Goal: Task Accomplishment & Management: Manage account settings

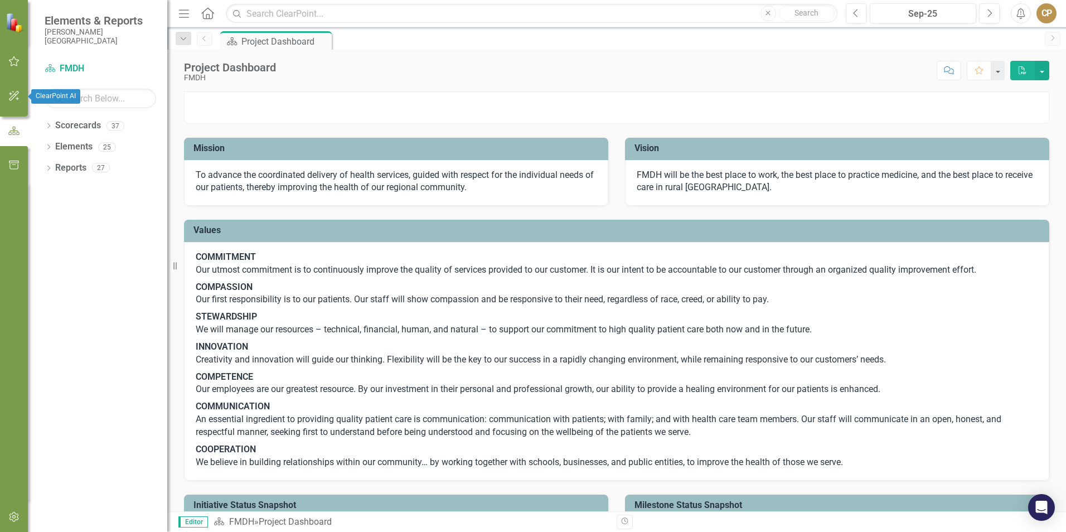
click at [14, 57] on icon "button" at bounding box center [14, 61] width 12 height 9
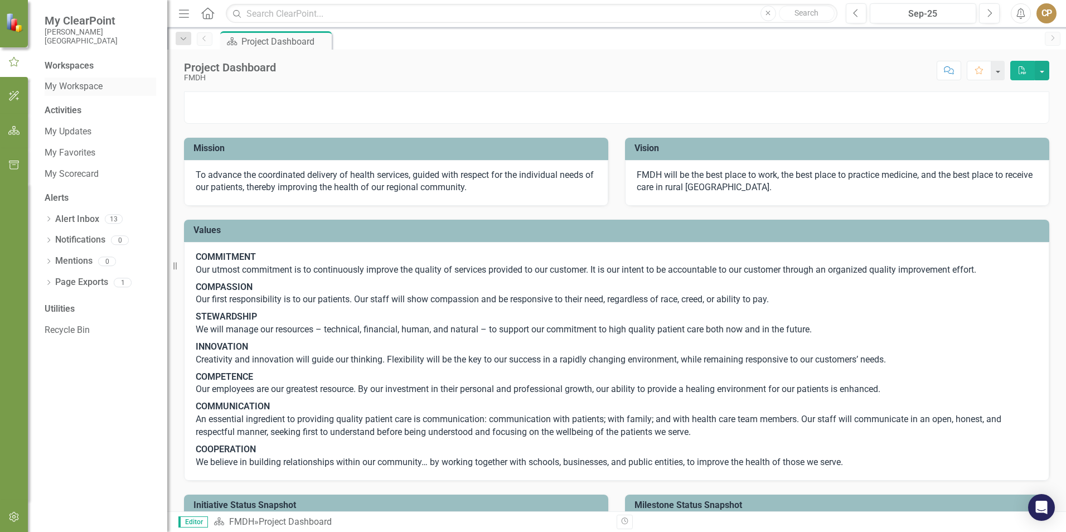
click at [72, 86] on link "My Workspace" at bounding box center [100, 86] width 111 height 13
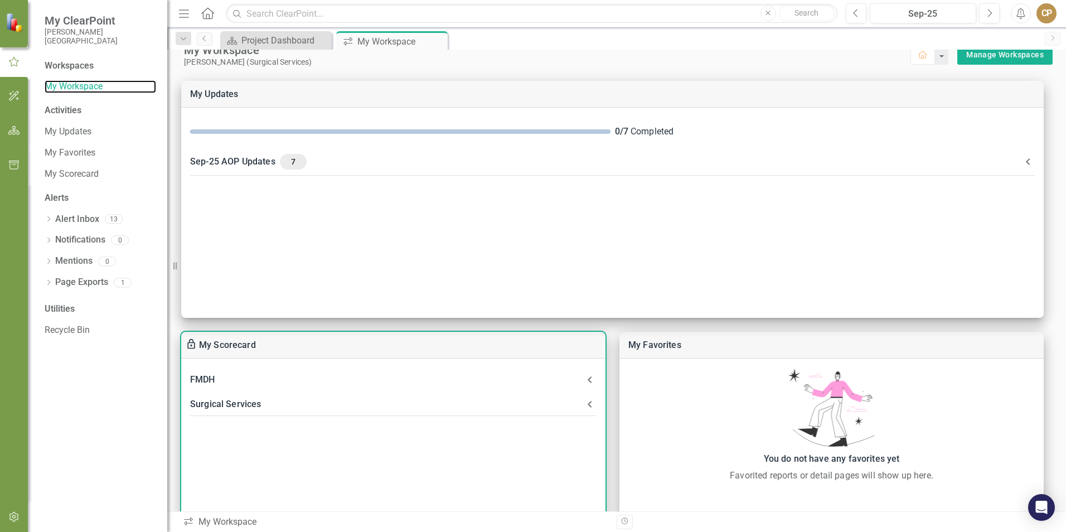
scroll to position [17, 0]
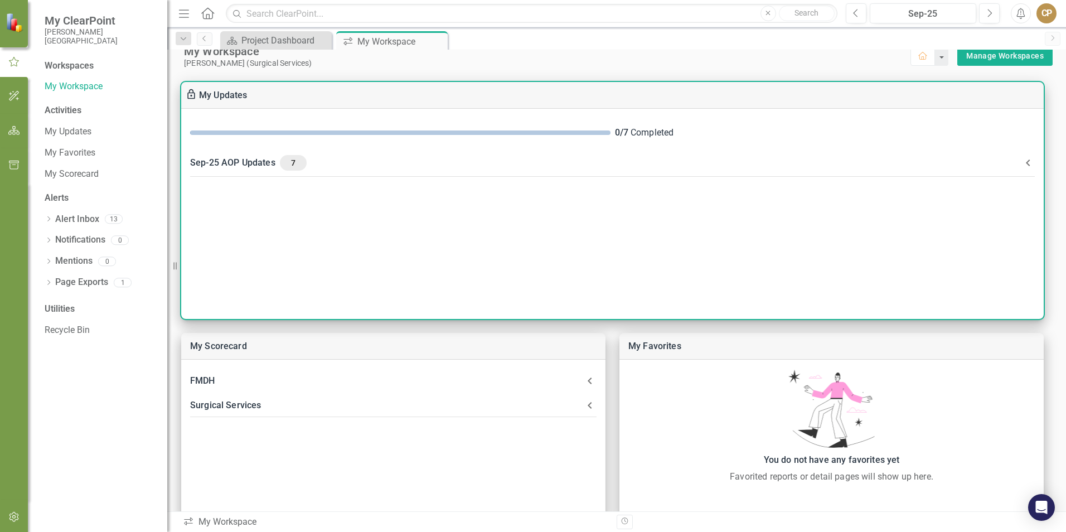
click at [242, 158] on div "Sep-25 AOP Updates 7" at bounding box center [605, 163] width 831 height 16
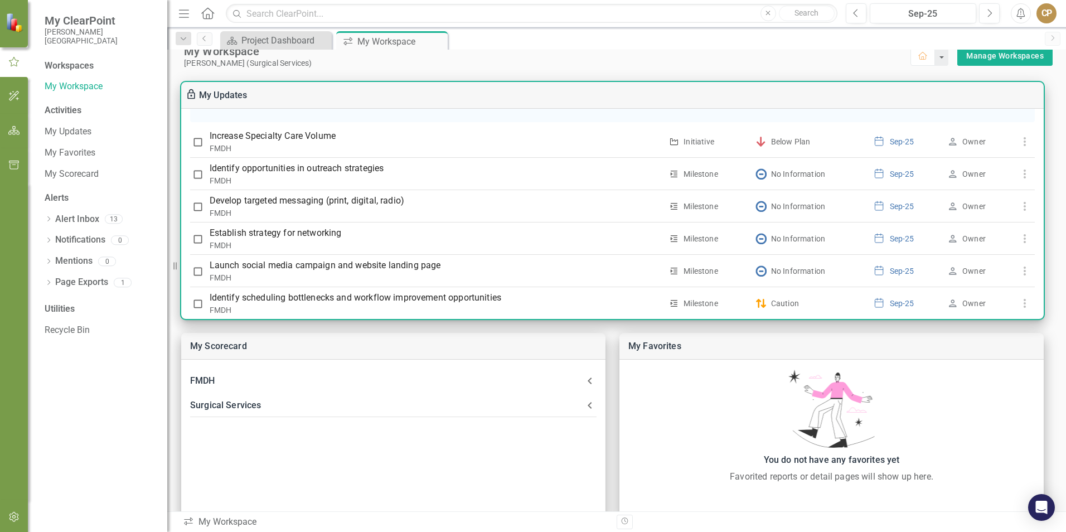
scroll to position [390, 0]
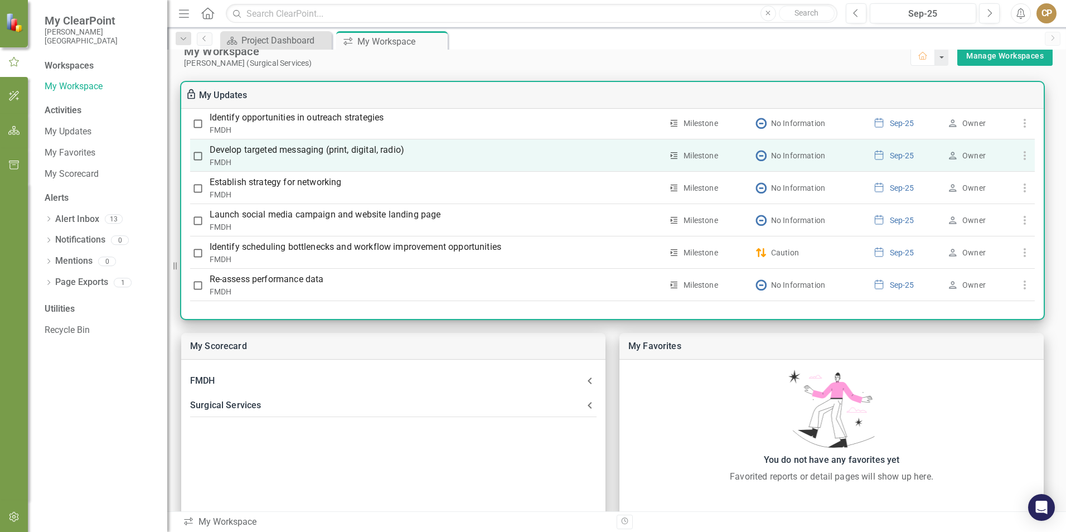
click at [280, 157] on p "Develop targeted messaging (print, digital, radio)" at bounding box center [436, 149] width 453 height 13
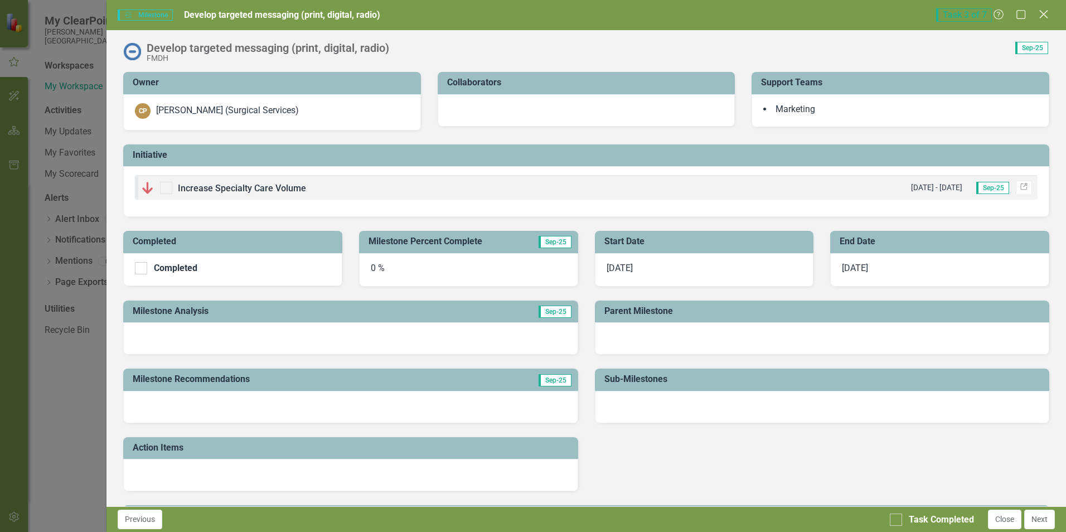
click at [1040, 16] on icon "Close" at bounding box center [1043, 14] width 14 height 11
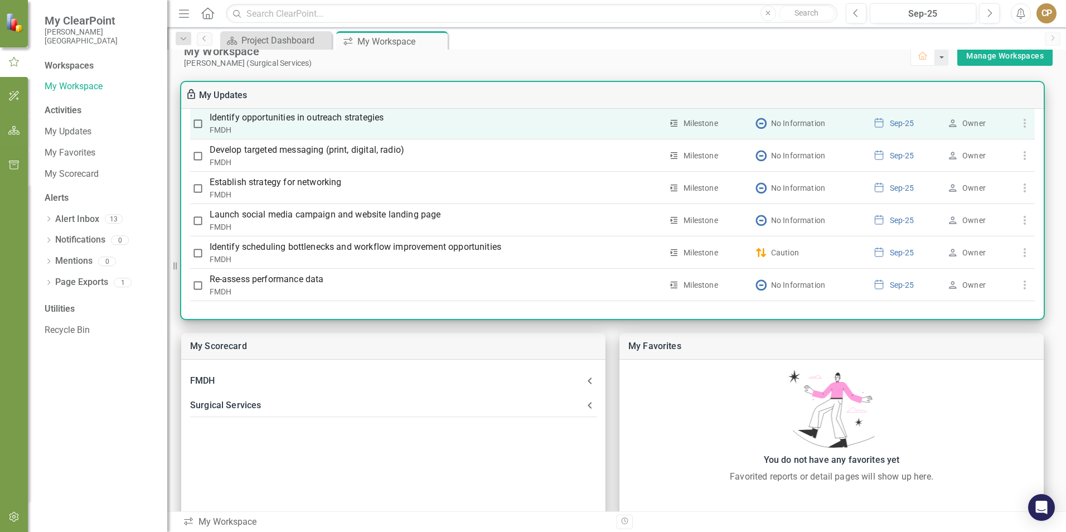
click at [322, 130] on div "FMDH" at bounding box center [436, 129] width 453 height 11
click at [316, 122] on p "Identify opportunities in outreach strategies" at bounding box center [436, 117] width 453 height 13
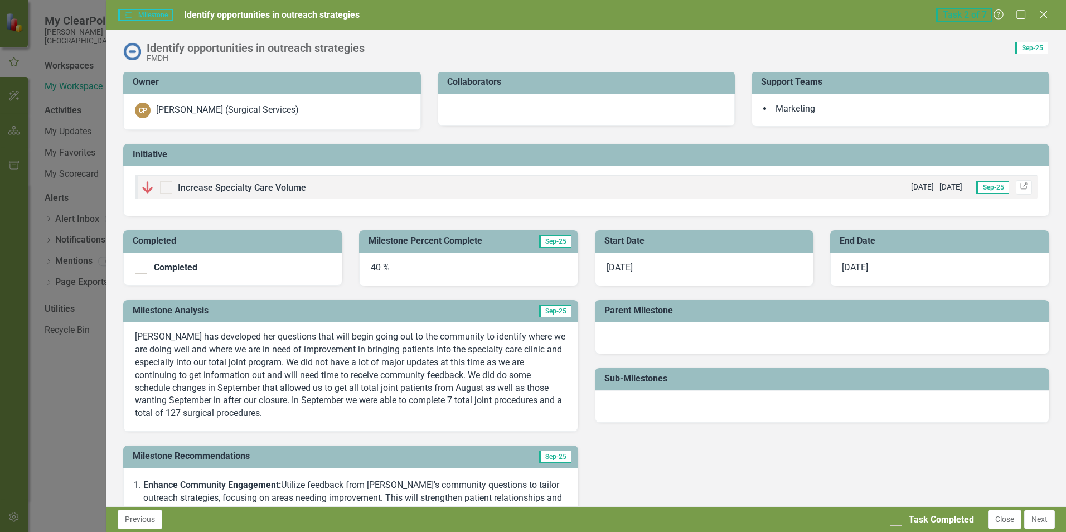
scroll to position [0, 0]
click at [1020, 13] on icon "Maximize" at bounding box center [1021, 14] width 14 height 11
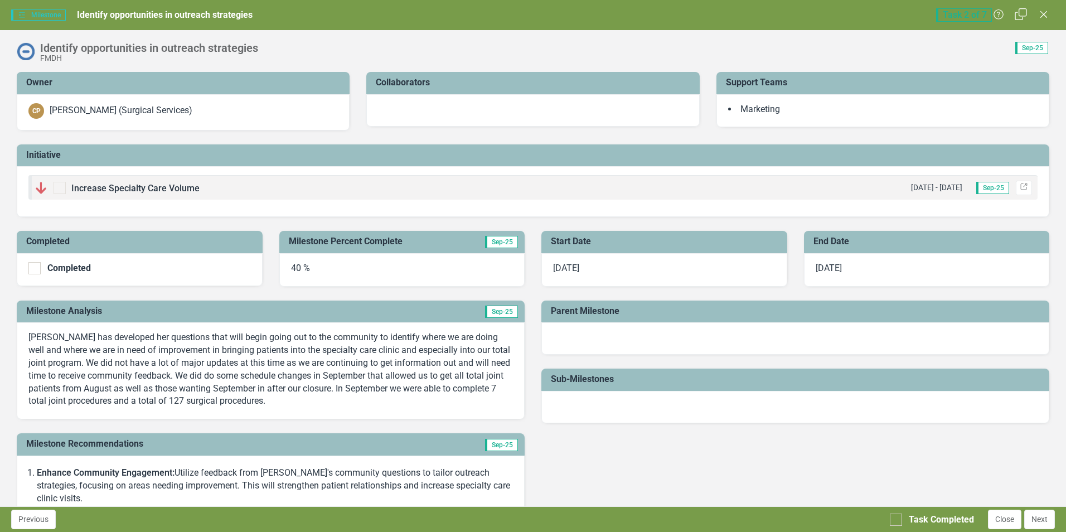
click at [1022, 12] on icon "Restore" at bounding box center [1021, 14] width 14 height 11
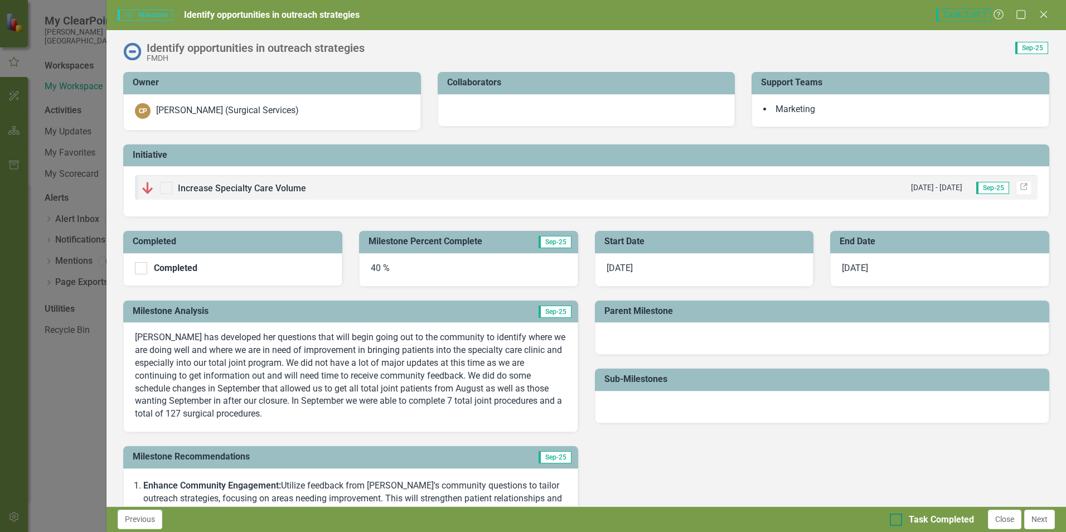
click at [898, 519] on div at bounding box center [896, 519] width 12 height 12
click at [897, 519] on input "Task Completed" at bounding box center [893, 516] width 7 height 7
checkbox input "true"
click at [1050, 519] on button "Next" at bounding box center [1039, 519] width 31 height 20
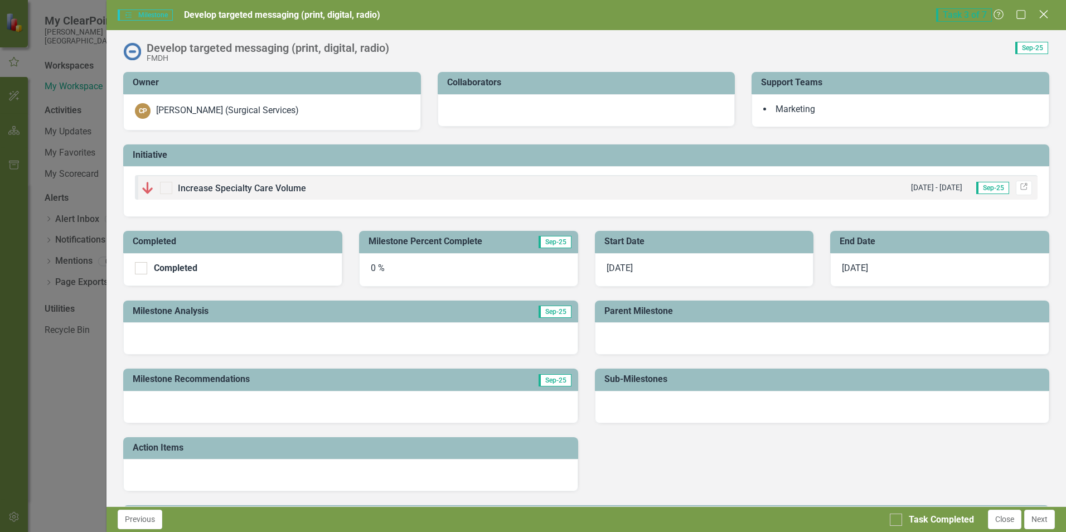
click at [1041, 14] on icon "Close" at bounding box center [1043, 14] width 14 height 11
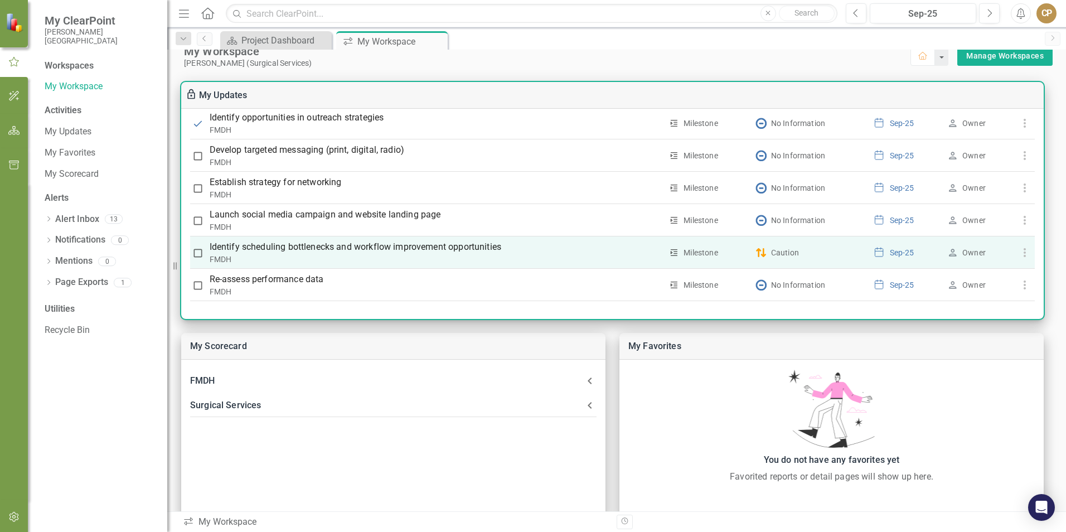
scroll to position [396, 0]
click at [280, 246] on p "Identify scheduling bottlenecks and workflow improvement opportunities" at bounding box center [436, 246] width 453 height 13
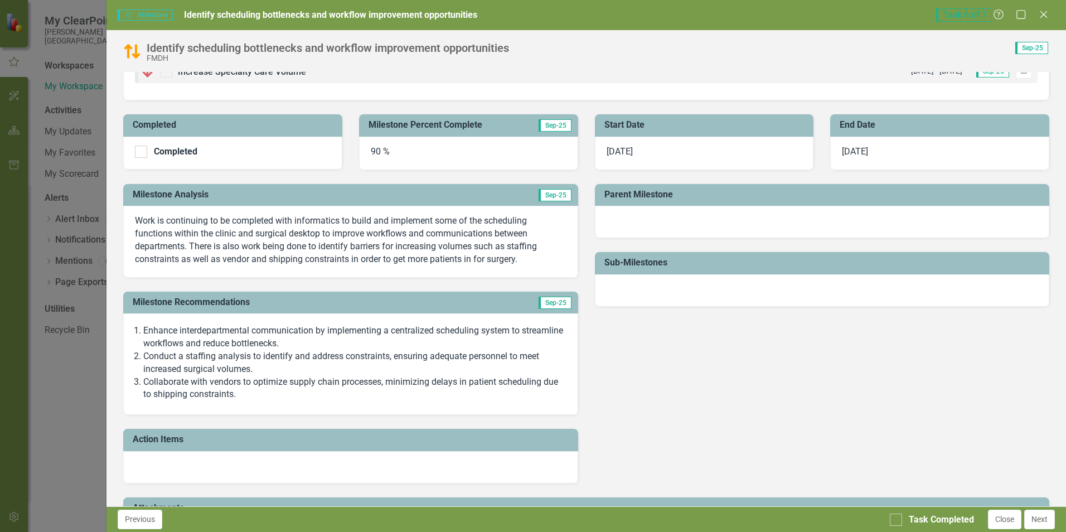
scroll to position [61, 0]
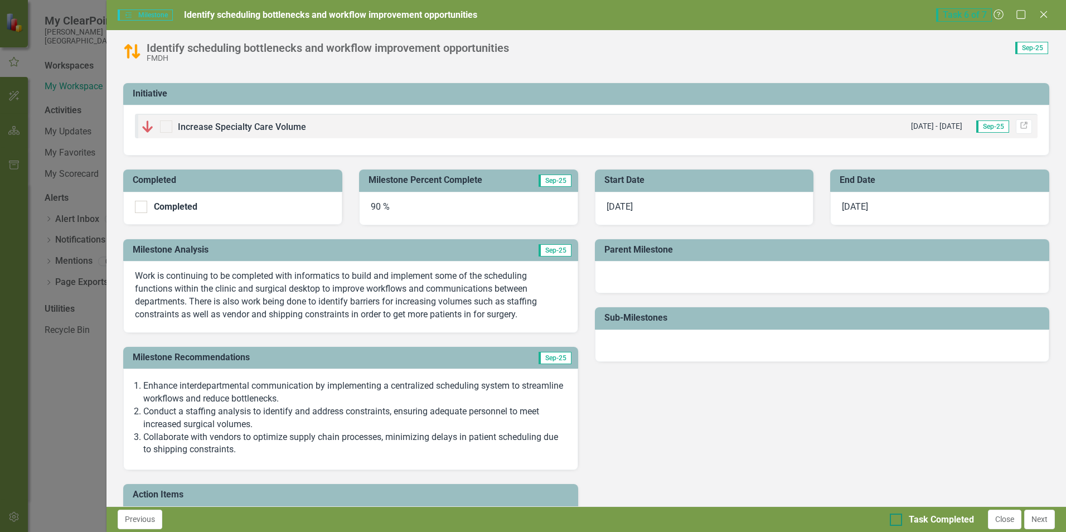
click at [900, 519] on div at bounding box center [896, 519] width 12 height 12
click at [897, 519] on input "Task Completed" at bounding box center [893, 516] width 7 height 7
checkbox input "true"
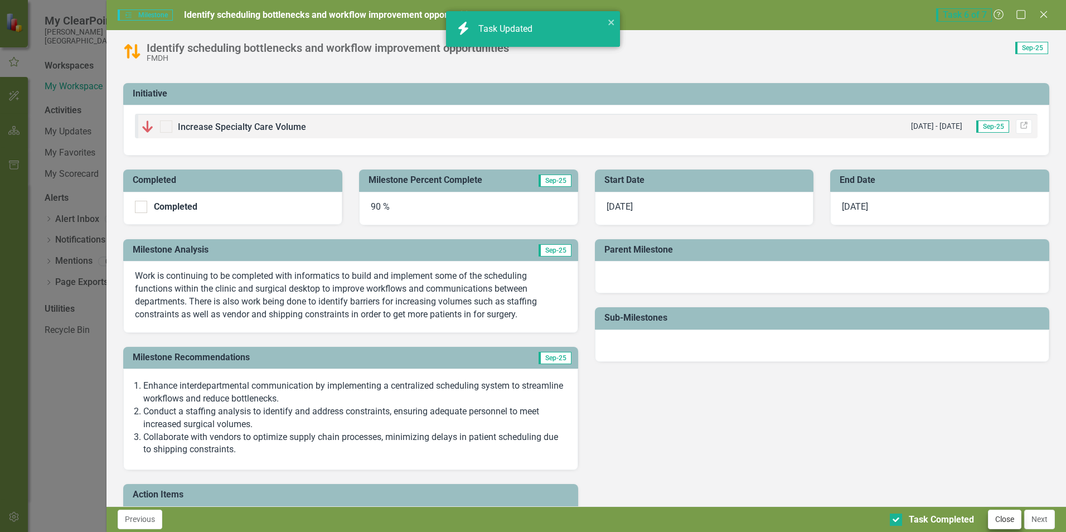
checkbox input "true"
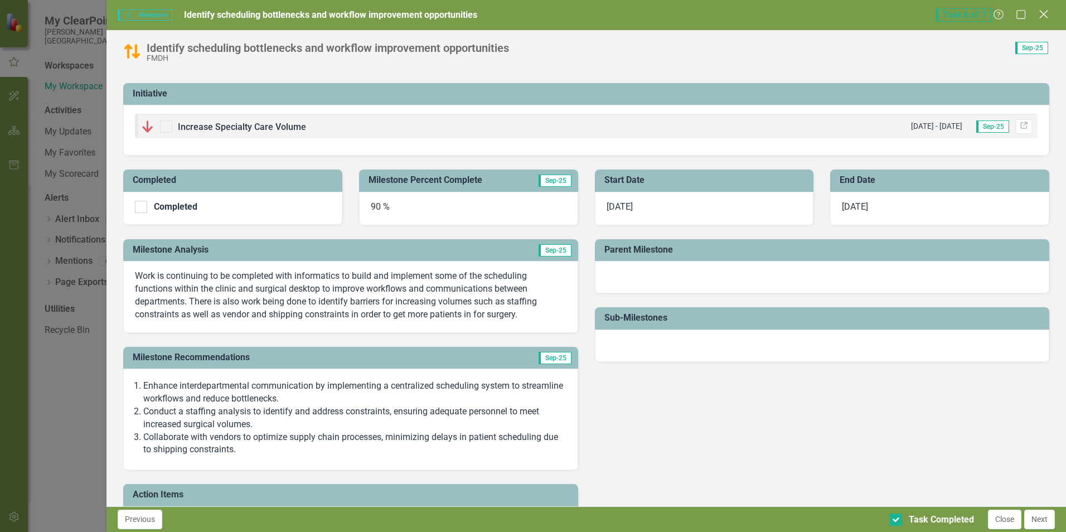
click at [1046, 12] on icon at bounding box center [1043, 14] width 8 height 8
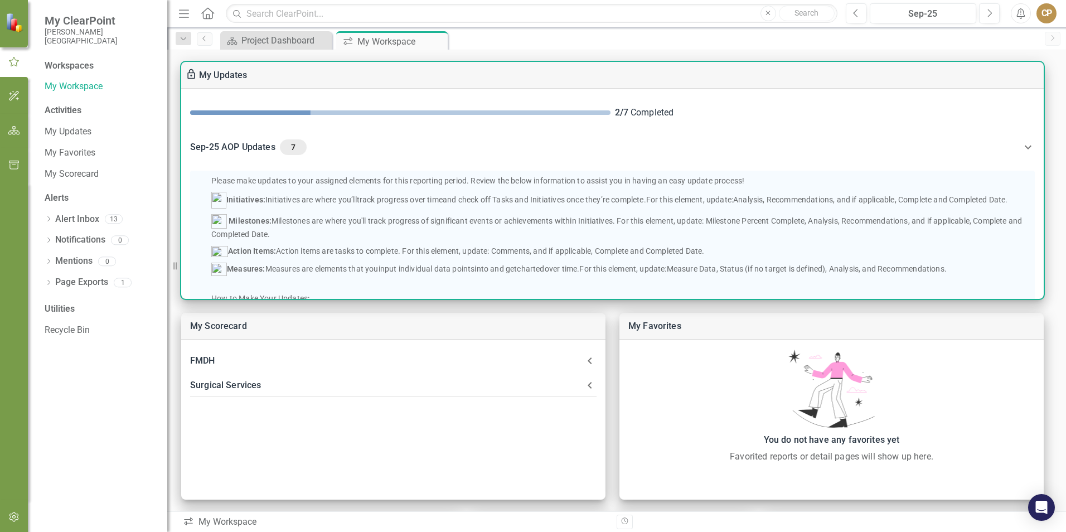
scroll to position [0, 0]
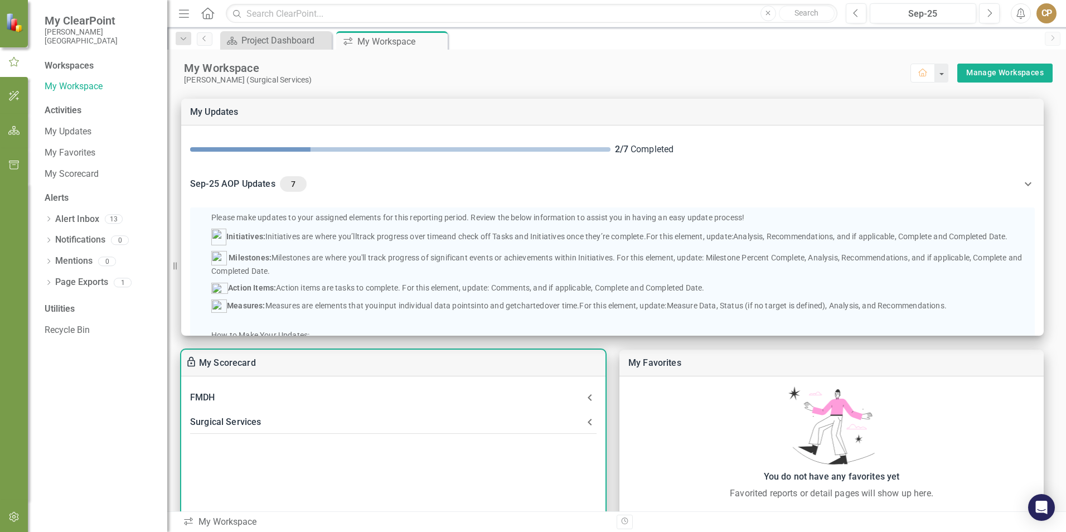
click at [240, 416] on div "Surgical Services" at bounding box center [386, 422] width 393 height 16
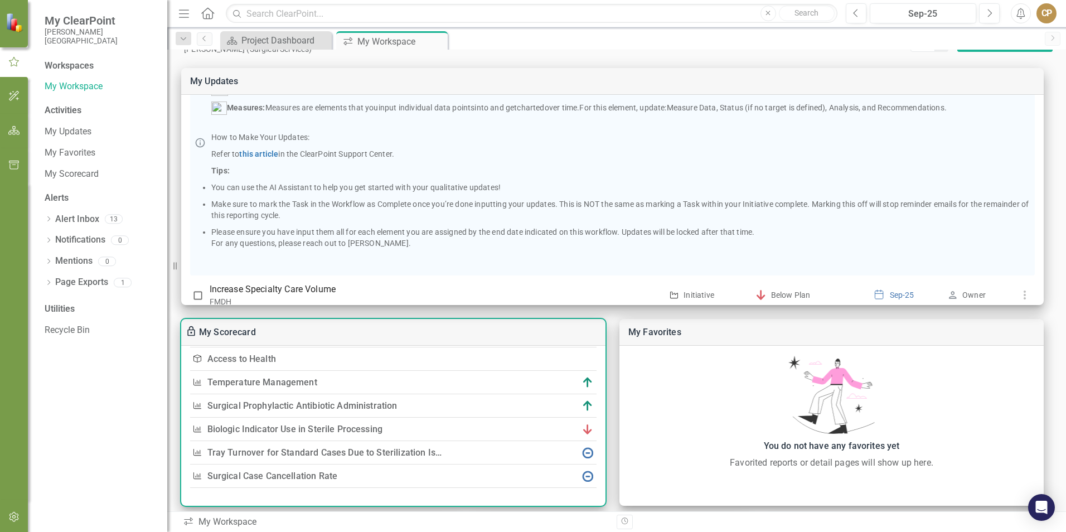
scroll to position [111, 0]
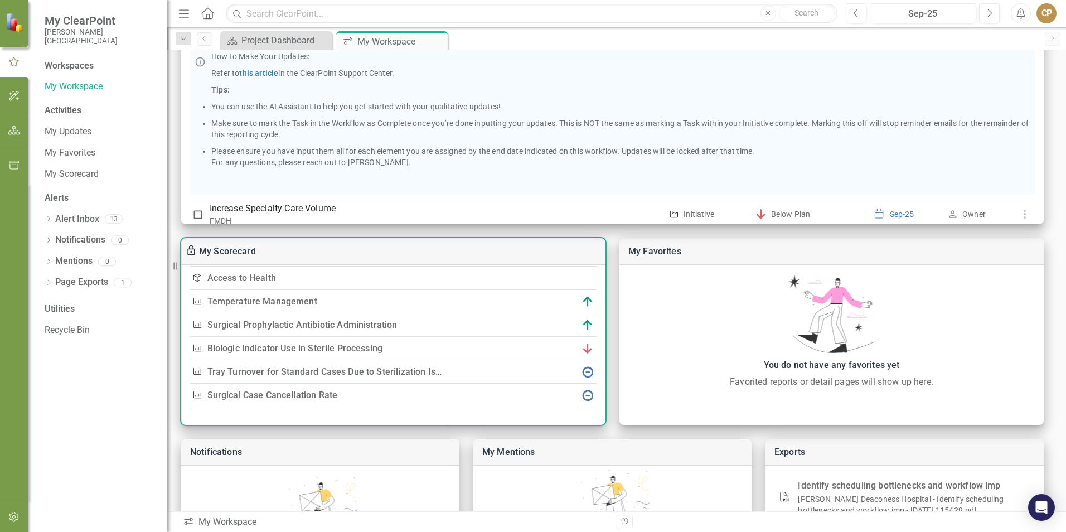
click at [312, 393] on link "Surgical Case Cancellation Rate" at bounding box center [272, 395] width 130 height 11
